Goal: Task Accomplishment & Management: Use online tool/utility

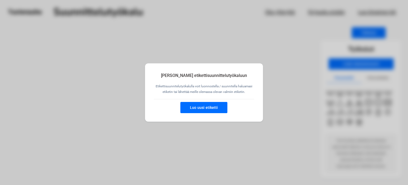
click at [213, 109] on button "Luo uusi etiketti" at bounding box center [203, 107] width 47 height 11
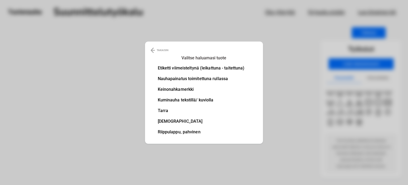
click at [153, 51] on img at bounding box center [153, 50] width 4 height 6
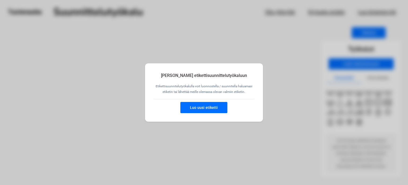
click at [213, 108] on button "Luo uusi etiketti" at bounding box center [203, 107] width 47 height 11
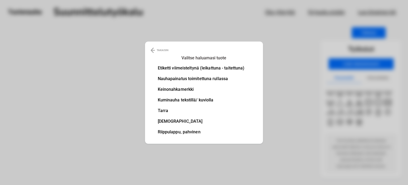
click at [197, 68] on li "Etiketti viimeisteltynä (leikattuna - taitettuna)" at bounding box center [201, 68] width 87 height 4
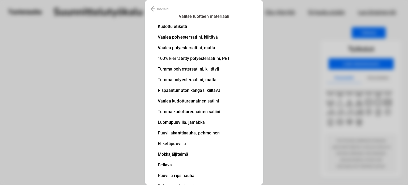
click at [180, 123] on li "Luomupuuvilla, jämäkkä" at bounding box center [194, 122] width 72 height 4
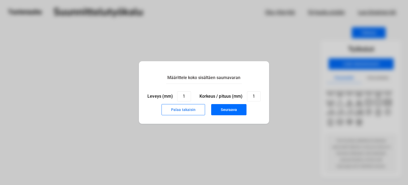
click at [185, 112] on button "Palaa takaisin" at bounding box center [183, 109] width 44 height 11
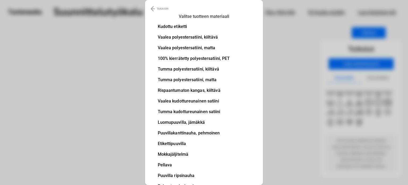
click at [160, 9] on p "TAKAISIN" at bounding box center [163, 9] width 12 height 6
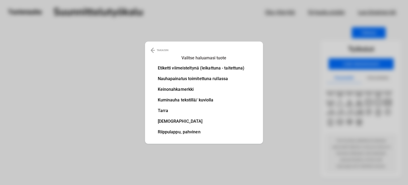
click at [164, 49] on p "TAKAISIN" at bounding box center [163, 50] width 12 height 6
